Goal: Find specific page/section: Find specific page/section

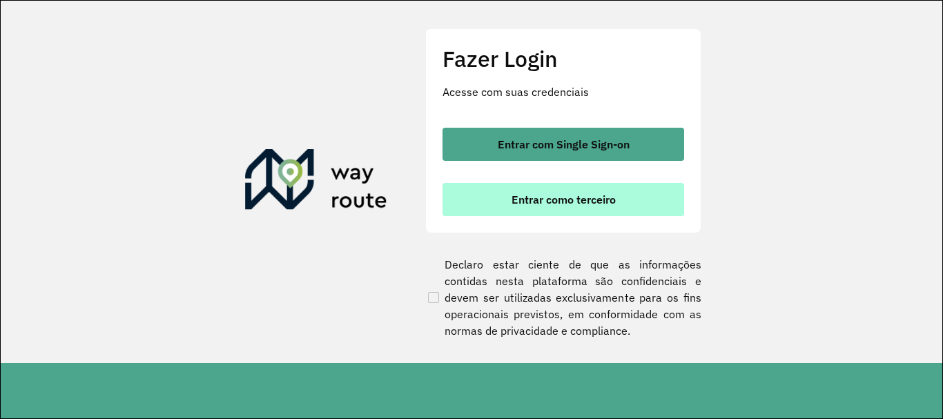
click at [608, 184] on button "Entrar como terceiro" at bounding box center [564, 199] width 242 height 33
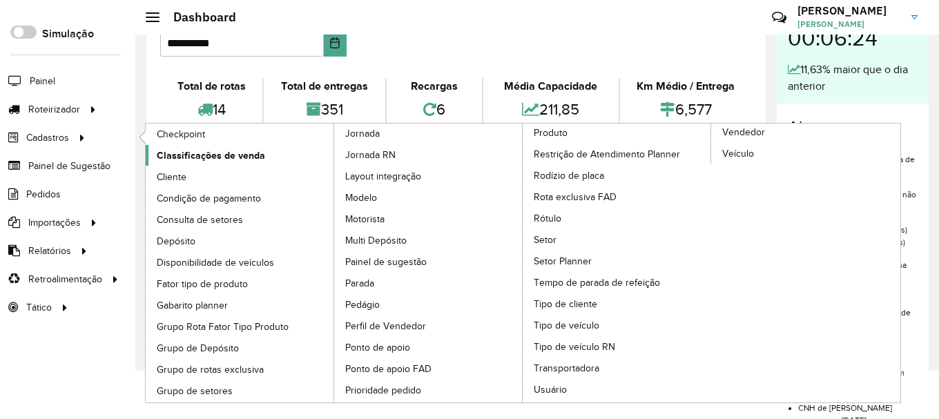
scroll to position [138, 0]
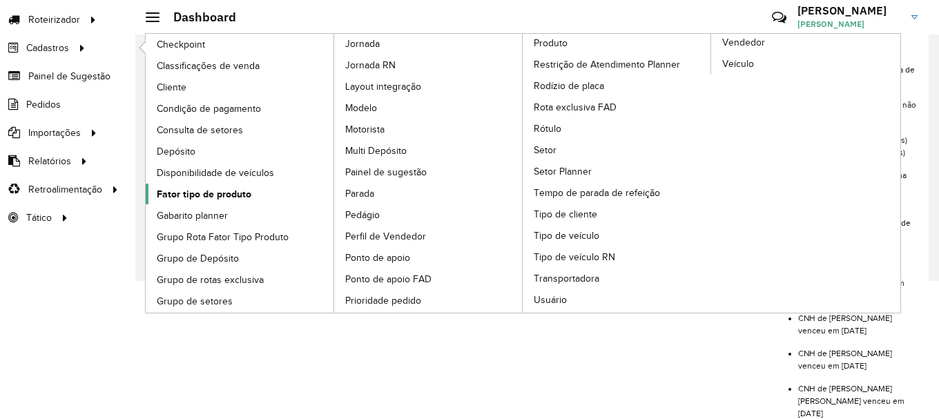
click at [224, 188] on span "Fator tipo de produto" at bounding box center [204, 194] width 95 height 14
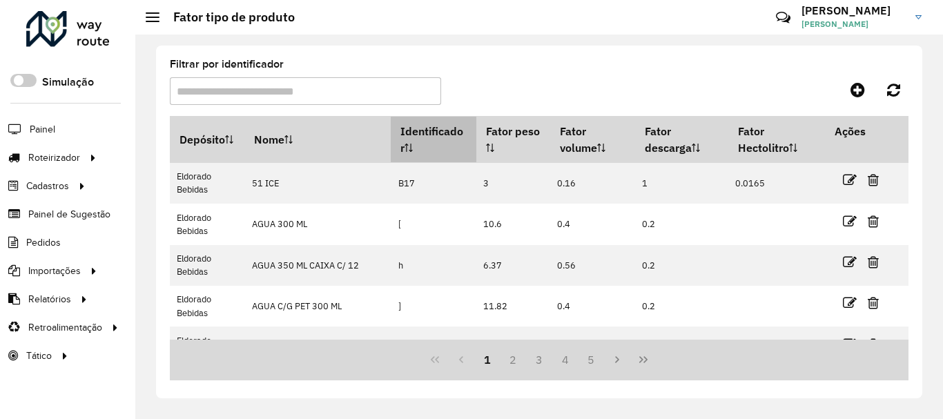
click at [406, 144] on icon at bounding box center [409, 148] width 8 height 8
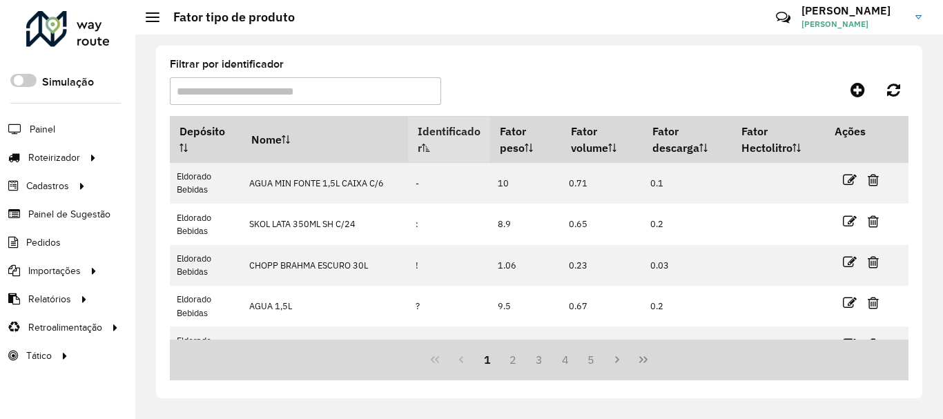
click at [424, 155] on p-sorticon at bounding box center [426, 148] width 8 height 14
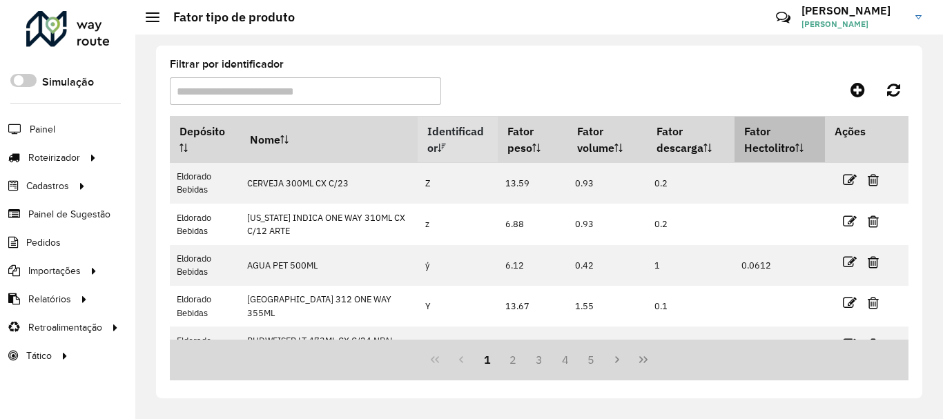
click at [803, 151] on th "Fator Hectolitro" at bounding box center [780, 140] width 90 height 46
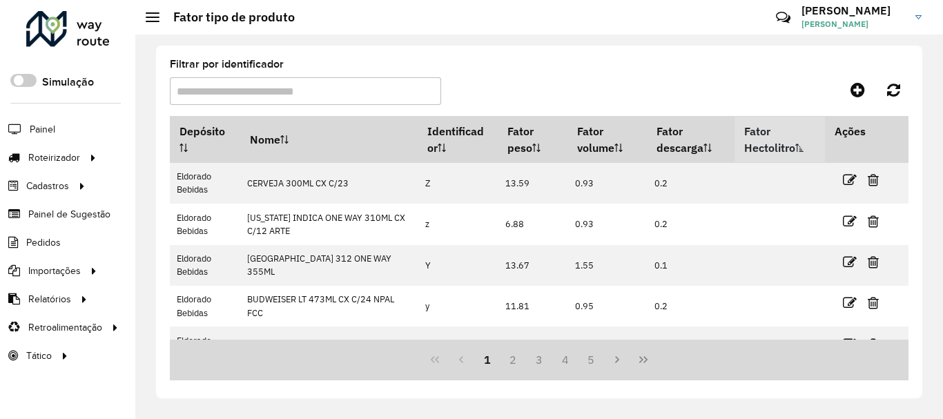
click at [803, 151] on th "Fator Hectolitro" at bounding box center [780, 140] width 90 height 46
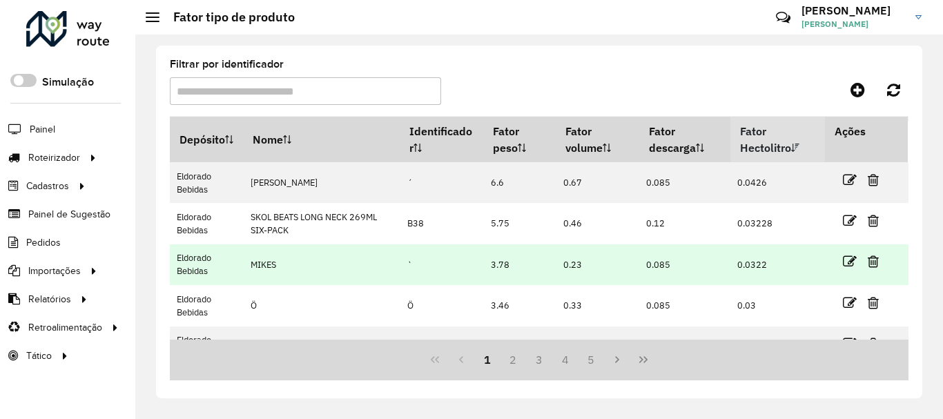
scroll to position [315, 0]
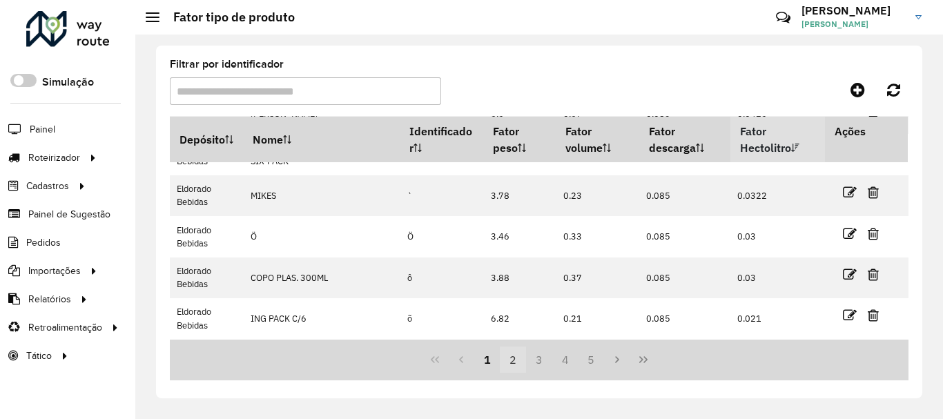
click at [520, 360] on button "2" at bounding box center [513, 360] width 26 height 26
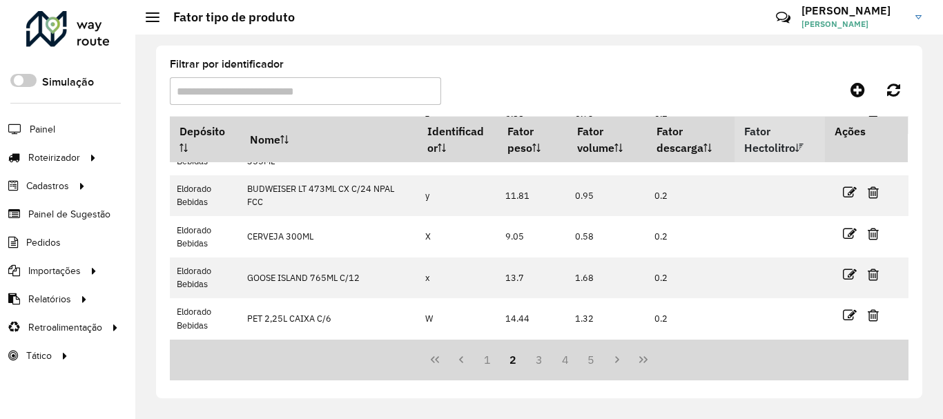
scroll to position [0, 0]
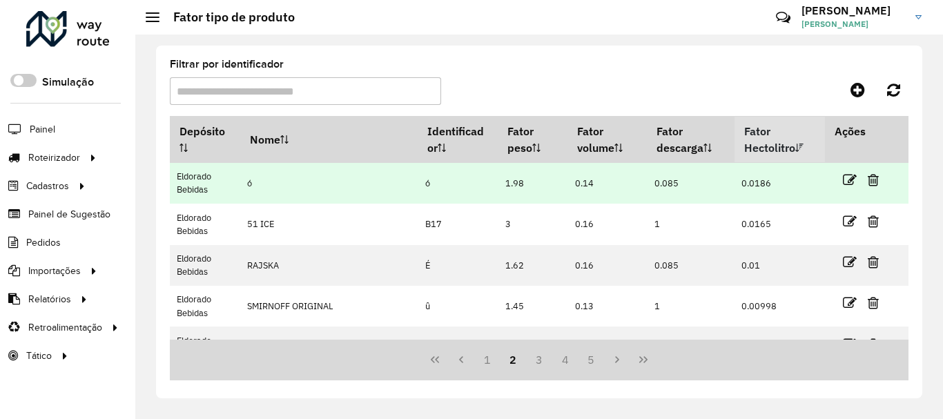
drag, startPoint x: 244, startPoint y: 182, endPoint x: 252, endPoint y: 182, distance: 7.6
click at [252, 182] on td "ó" at bounding box center [328, 183] width 177 height 41
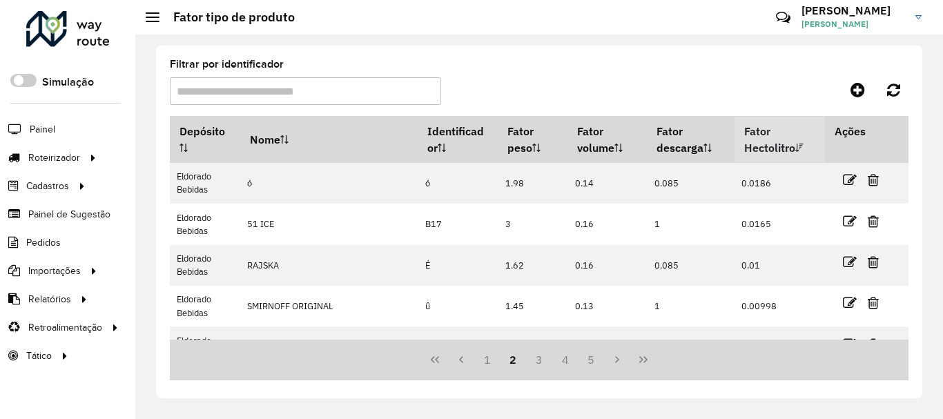
click at [117, 47] on div "Roteirizador AmbevTech" at bounding box center [67, 31] width 135 height 41
click at [112, 41] on div "Roteirizador AmbevTech" at bounding box center [67, 31] width 135 height 41
click at [106, 40] on div at bounding box center [68, 29] width 84 height 36
